Goal: Contribute content

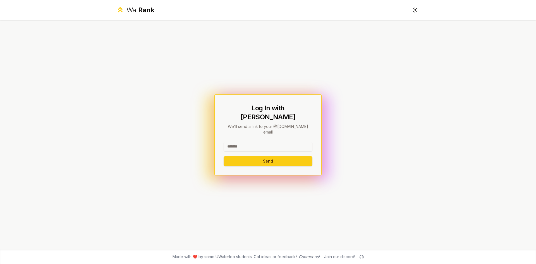
click at [260, 142] on input at bounding box center [268, 147] width 89 height 10
type input "********"
click at [240, 156] on button "Send" at bounding box center [268, 161] width 89 height 10
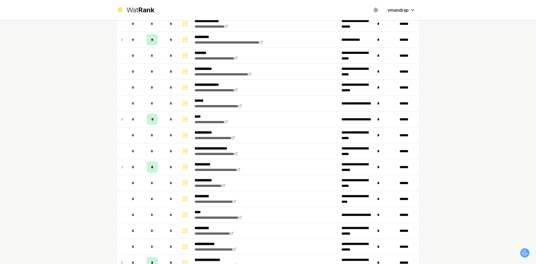
scroll to position [447, 0]
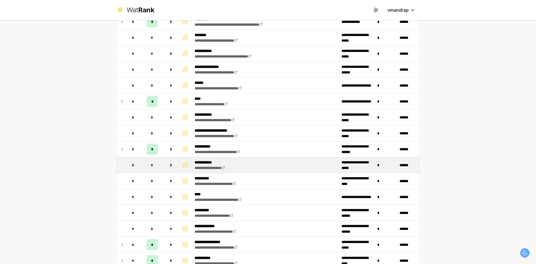
click at [186, 165] on button "button" at bounding box center [185, 165] width 8 height 9
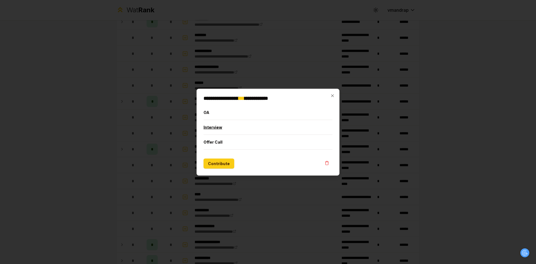
click at [234, 123] on button "Interview" at bounding box center [268, 127] width 129 height 15
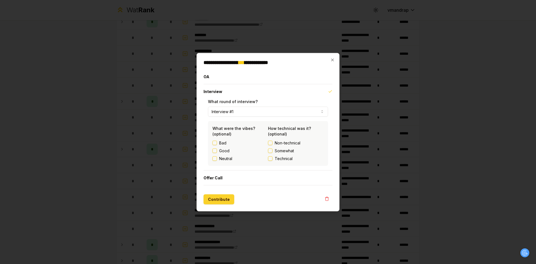
click at [210, 197] on button "Contribute" at bounding box center [219, 199] width 31 height 10
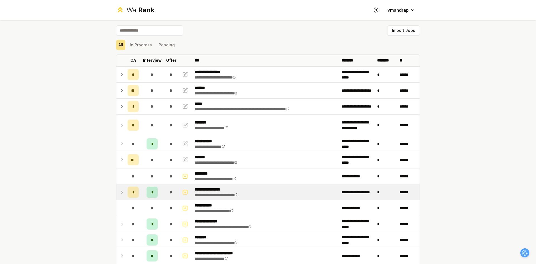
scroll to position [0, 0]
